Goal: Task Accomplishment & Management: Use online tool/utility

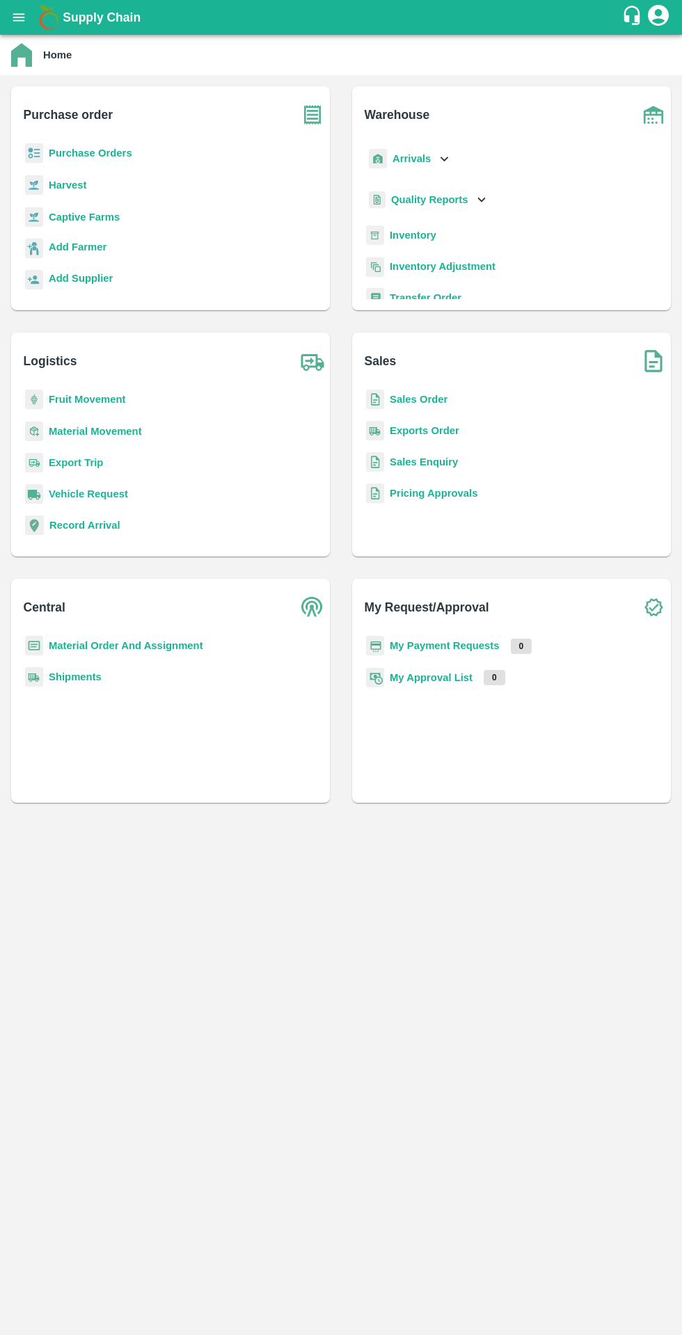
click at [56, 154] on b "Purchase Orders" at bounding box center [90, 152] width 83 height 11
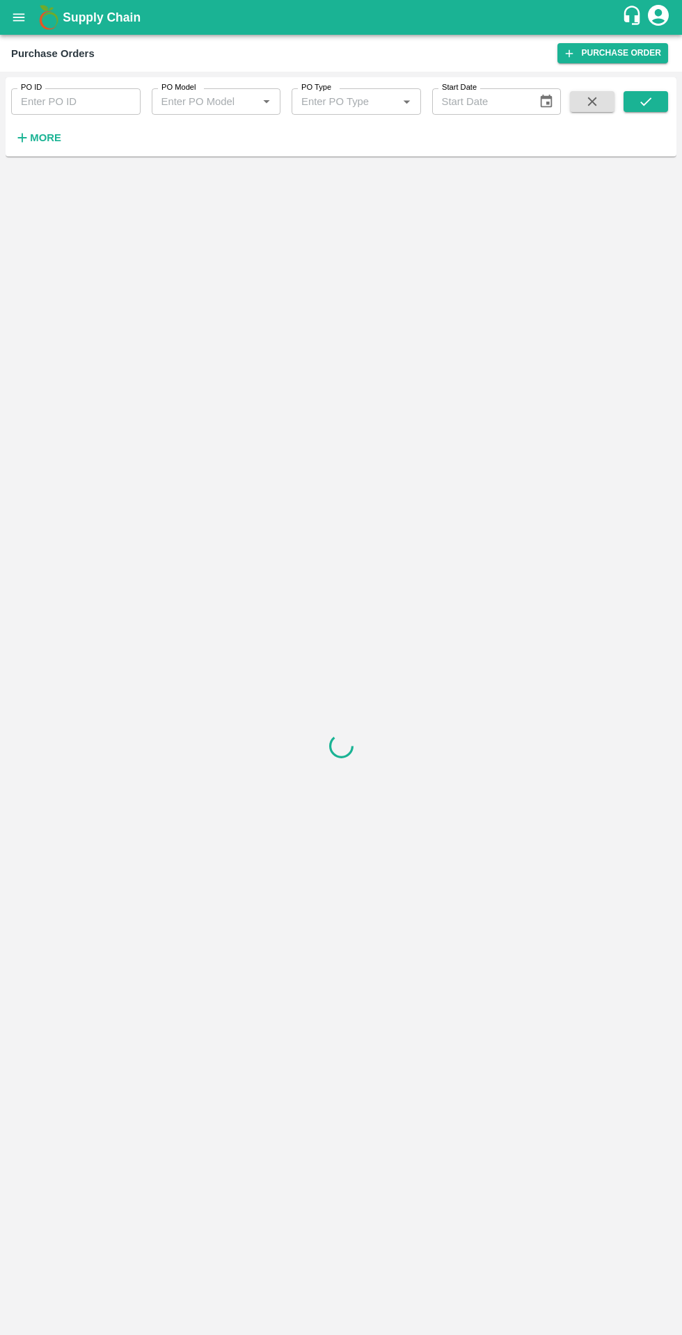
click at [44, 141] on strong "More" at bounding box center [45, 137] width 31 height 11
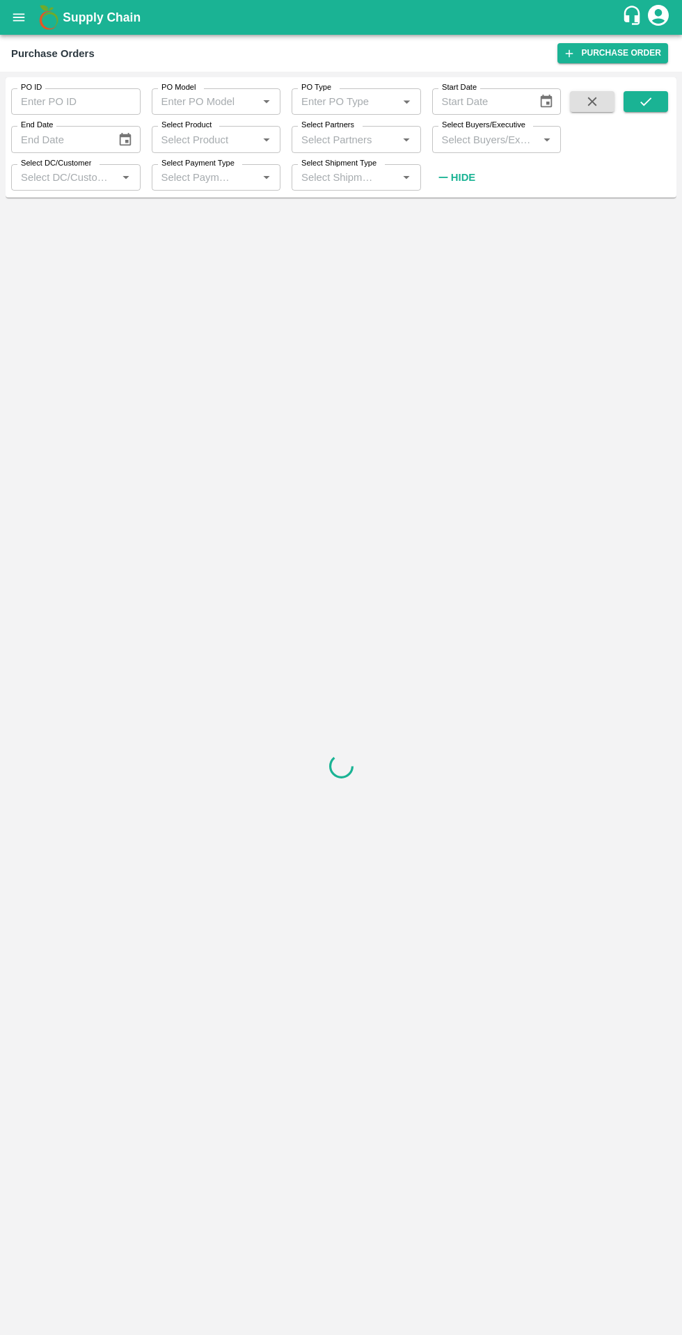
click at [48, 180] on input "Select DC/Customer" at bounding box center [64, 177] width 98 height 18
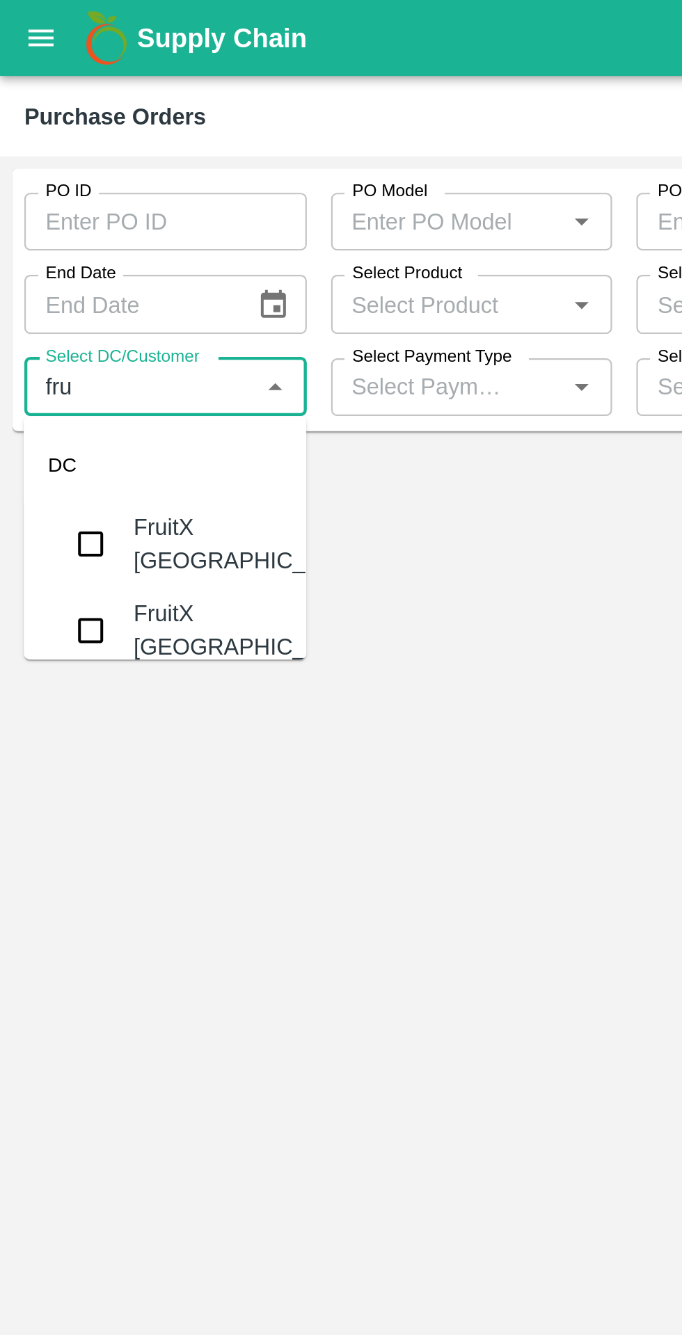
type input "frui"
click at [39, 250] on input "checkbox" at bounding box center [42, 249] width 28 height 28
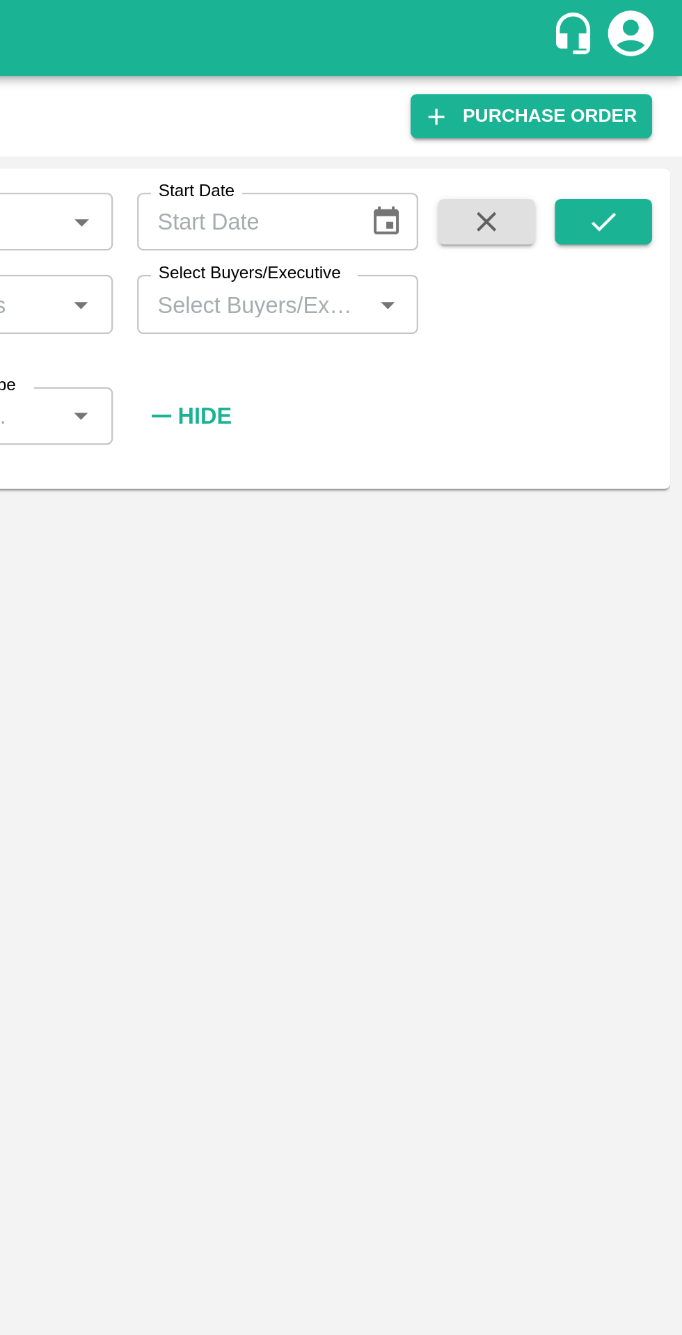
click at [639, 106] on icon "submit" at bounding box center [645, 101] width 15 height 15
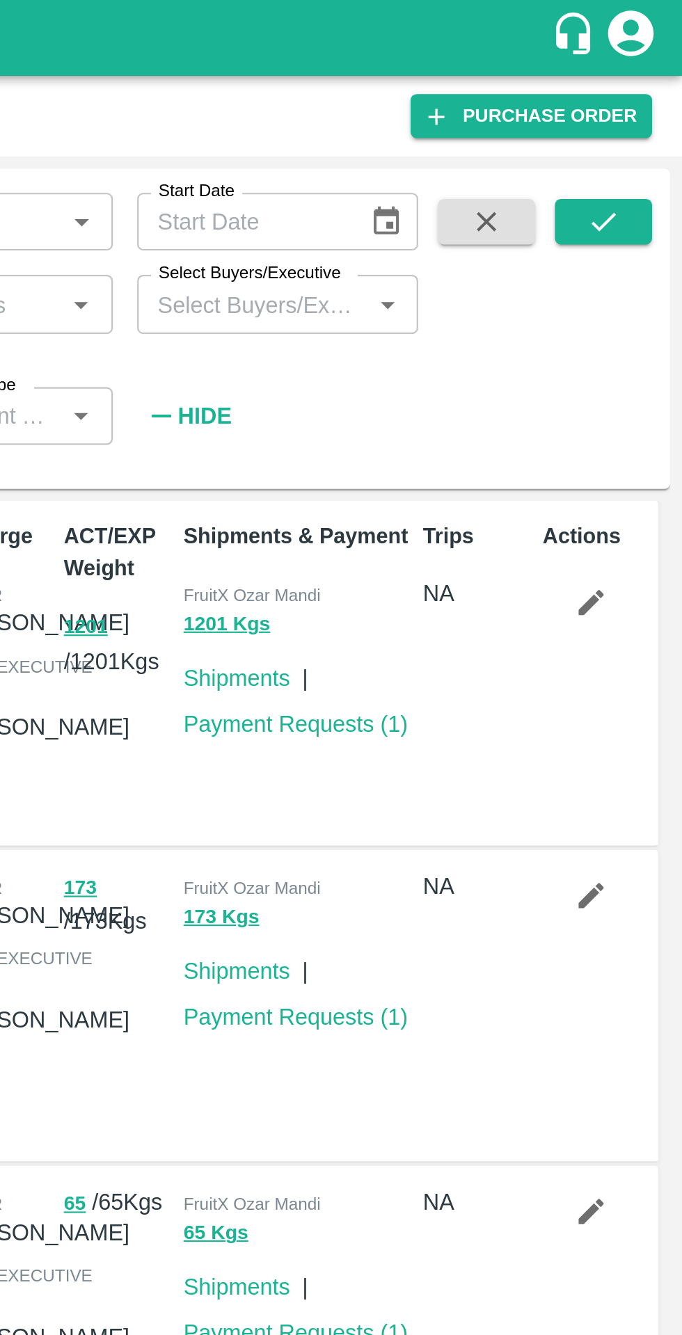
click at [641, 105] on icon "submit" at bounding box center [645, 101] width 15 height 15
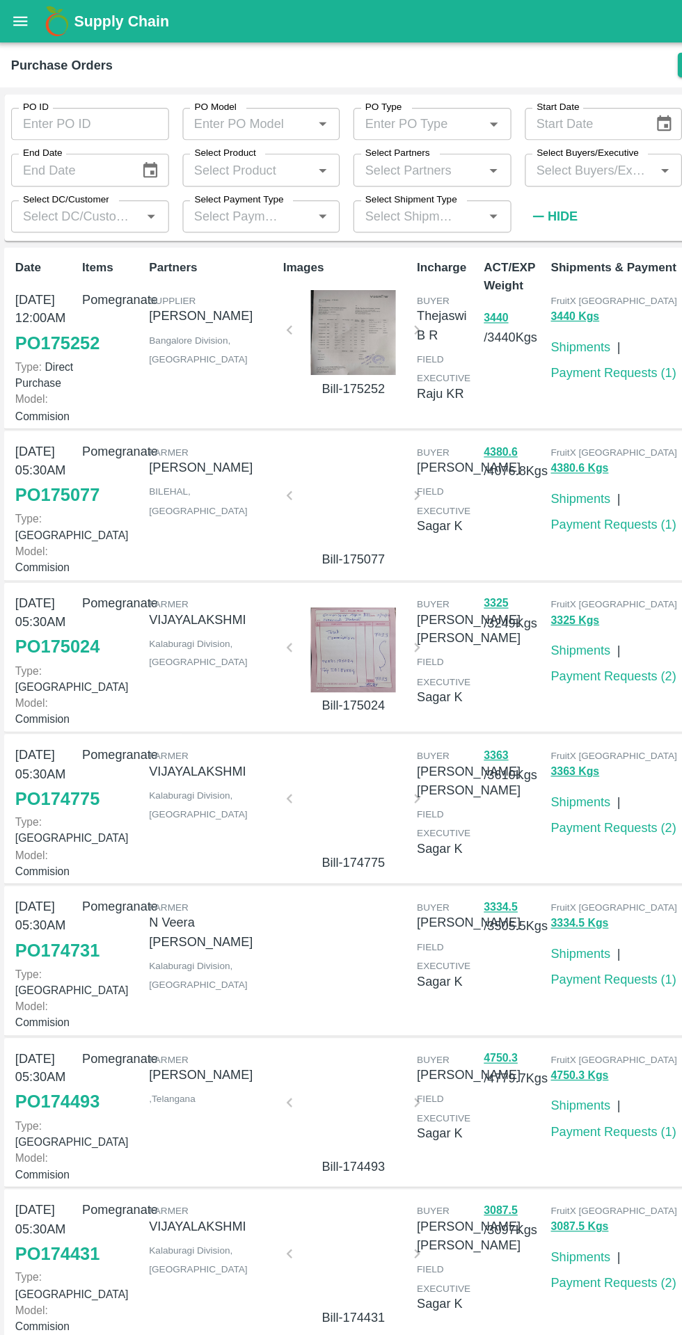
click at [287, 260] on div at bounding box center [291, 273] width 93 height 70
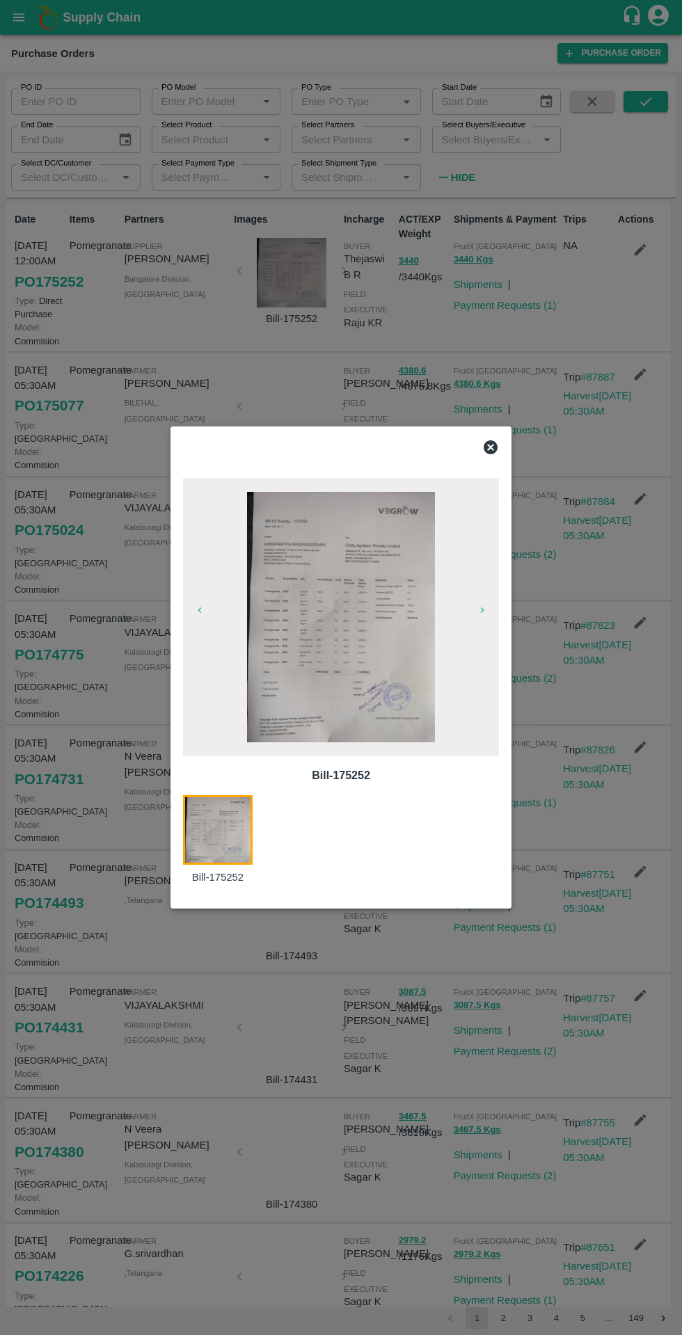
click at [289, 655] on img at bounding box center [341, 617] width 188 height 250
